Goal: Obtain resource: Obtain resource

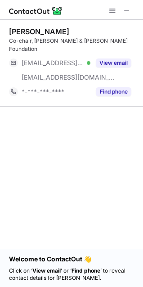
click at [125, 8] on span at bounding box center [126, 10] width 7 height 7
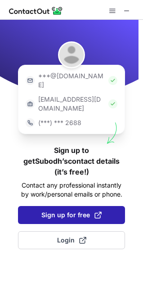
click at [64, 211] on span "Sign up for free" at bounding box center [71, 215] width 60 height 9
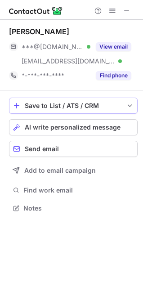
scroll to position [202, 143]
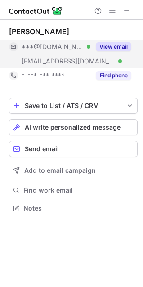
click at [109, 48] on button "View email" at bounding box center [114, 46] width 36 height 9
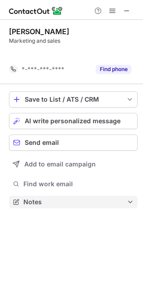
scroll to position [181, 143]
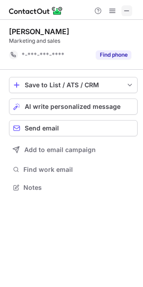
click at [126, 12] on span at bounding box center [126, 10] width 7 height 7
